Goal: Task Accomplishment & Management: Manage account settings

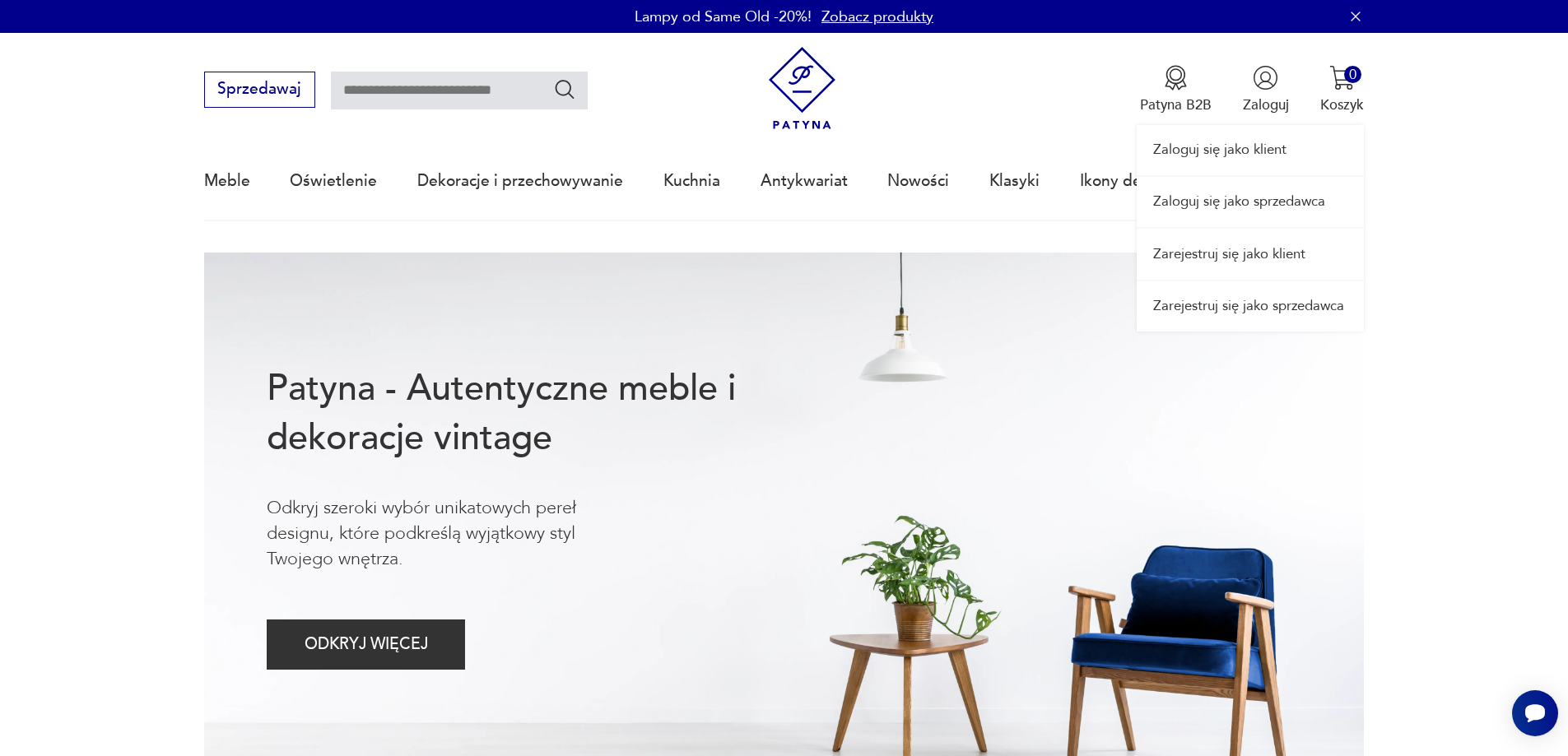
click at [1245, 205] on link "Zaloguj się jako sprzedawca" at bounding box center [1250, 202] width 227 height 50
click at [1224, 211] on link "Zaloguj się jako sprzedawca" at bounding box center [1250, 202] width 227 height 50
click at [1219, 206] on link "Zaloguj się jako sprzedawca" at bounding box center [1250, 202] width 227 height 50
